Goal: Task Accomplishment & Management: Use online tool/utility

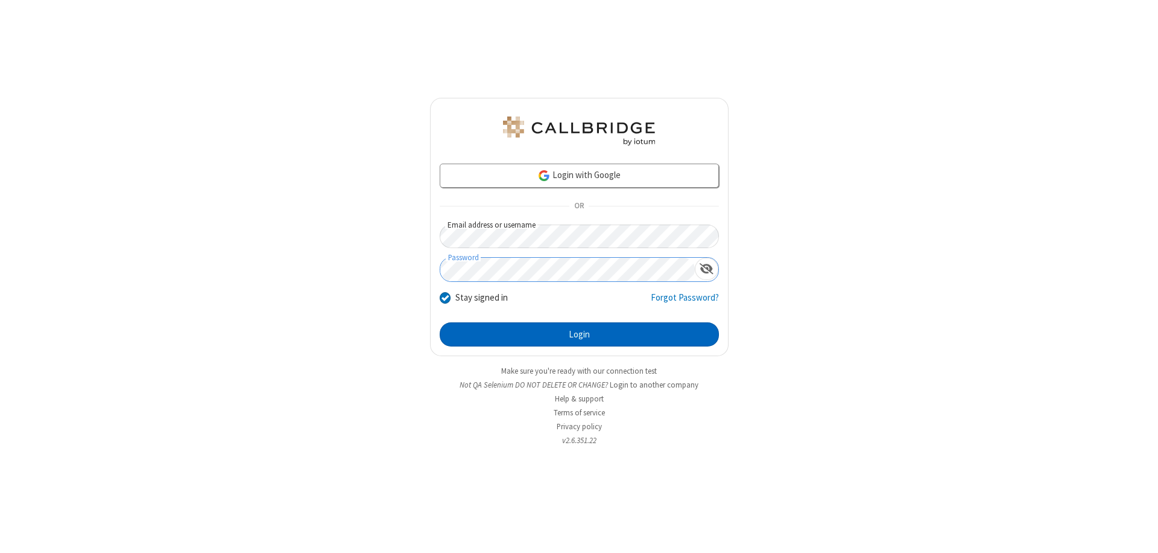
click at [579, 334] on button "Login" at bounding box center [579, 334] width 279 height 24
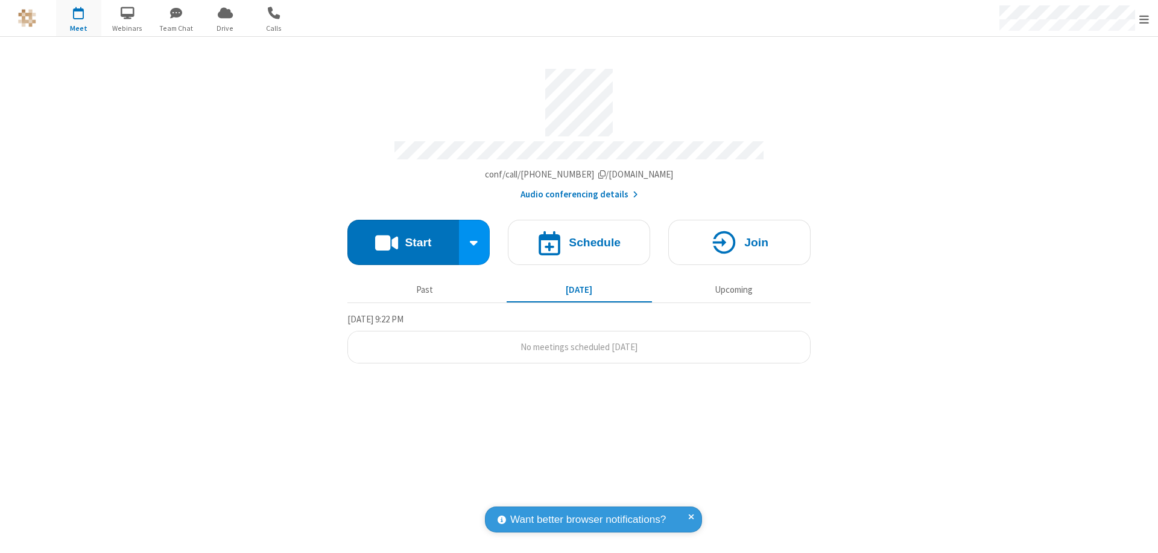
click at [403, 236] on button "Start" at bounding box center [403, 242] width 112 height 45
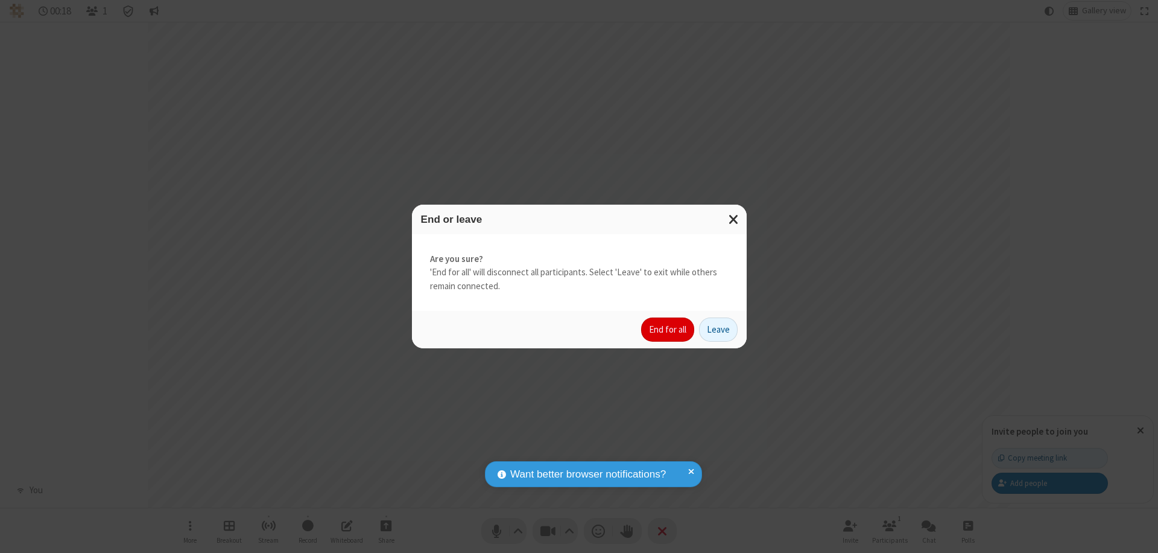
click at [668, 329] on button "End for all" at bounding box center [667, 329] width 53 height 24
